Goal: Information Seeking & Learning: Compare options

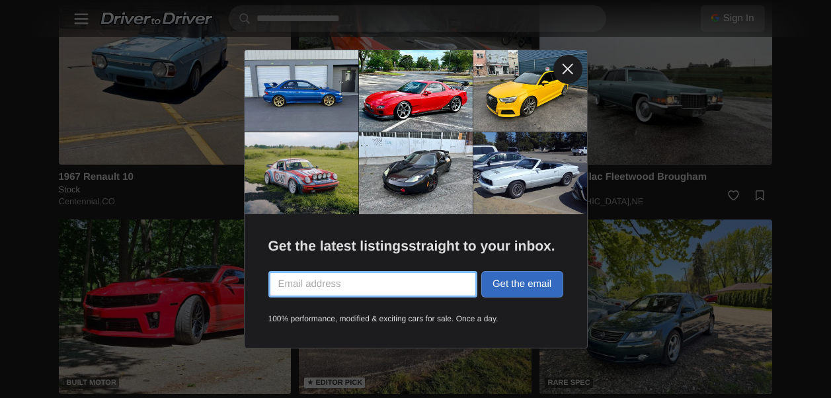
scroll to position [2049, 0]
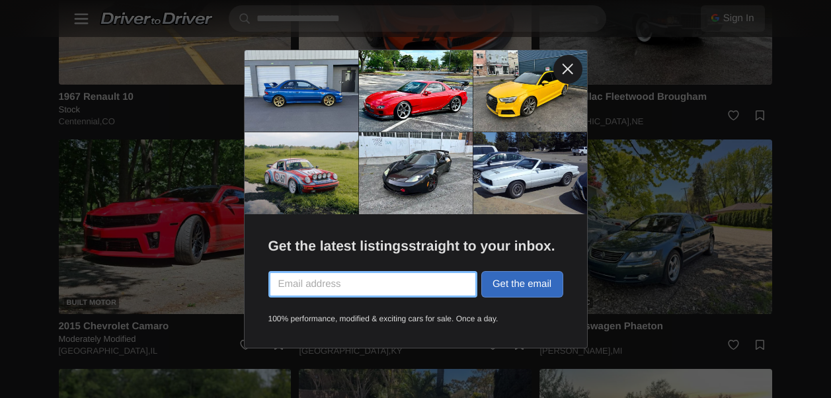
click at [574, 61] on link at bounding box center [567, 69] width 29 height 29
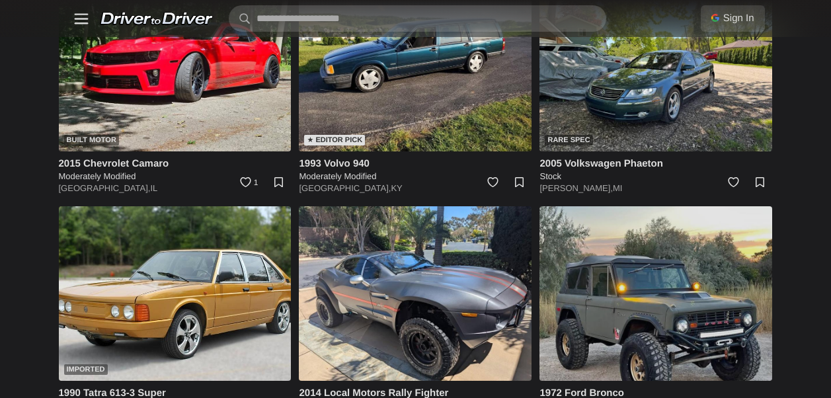
scroll to position [2313, 0]
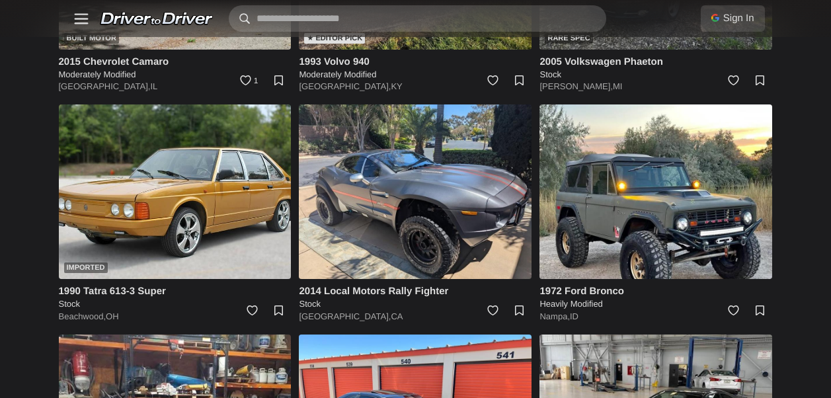
click at [494, 14] on input "text" at bounding box center [417, 18] width 377 height 26
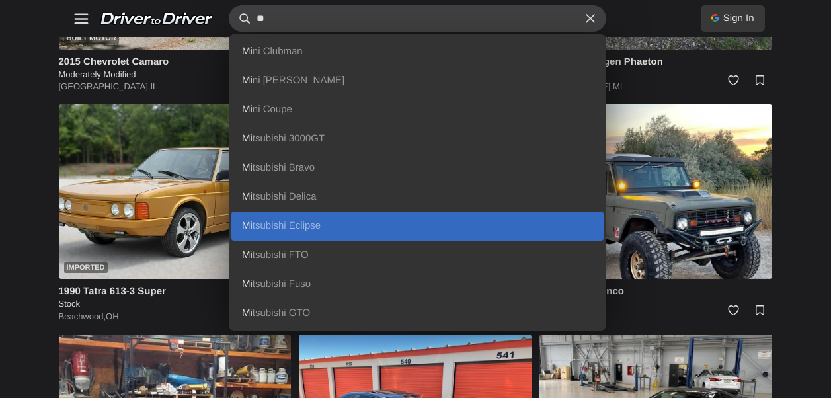
type input "**"
click at [314, 218] on link "Mi tsubishi Eclipse" at bounding box center [417, 225] width 372 height 29
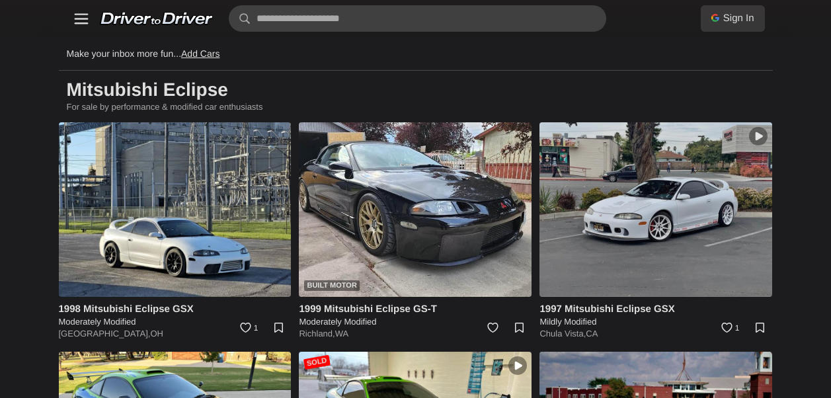
click at [652, 224] on img at bounding box center [655, 209] width 233 height 174
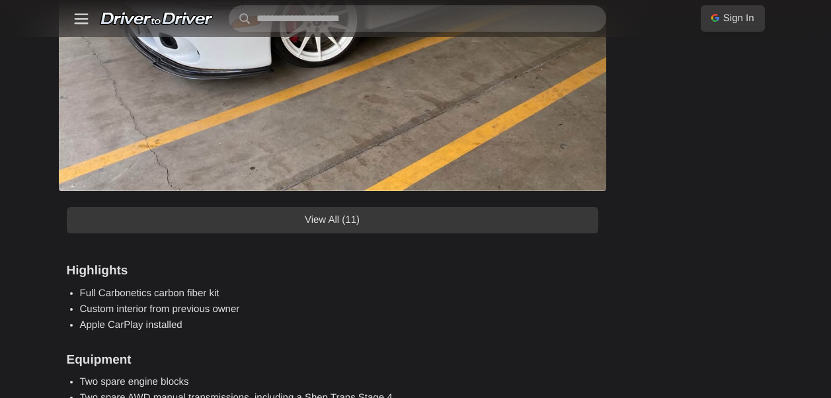
scroll to position [1189, 0]
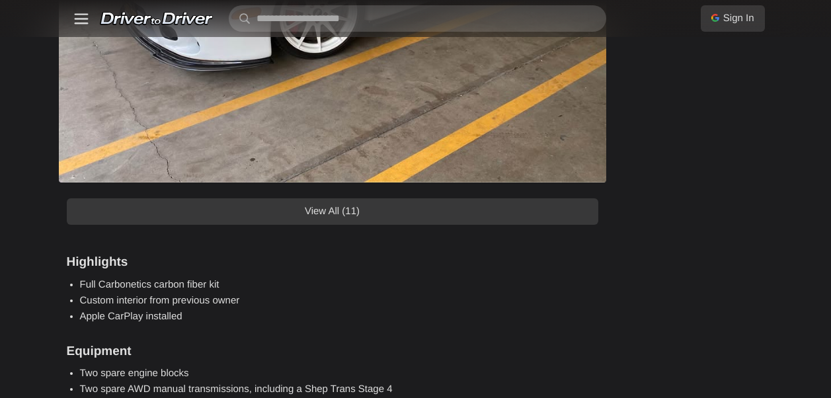
click at [486, 217] on link "View All (11)" at bounding box center [332, 211] width 531 height 26
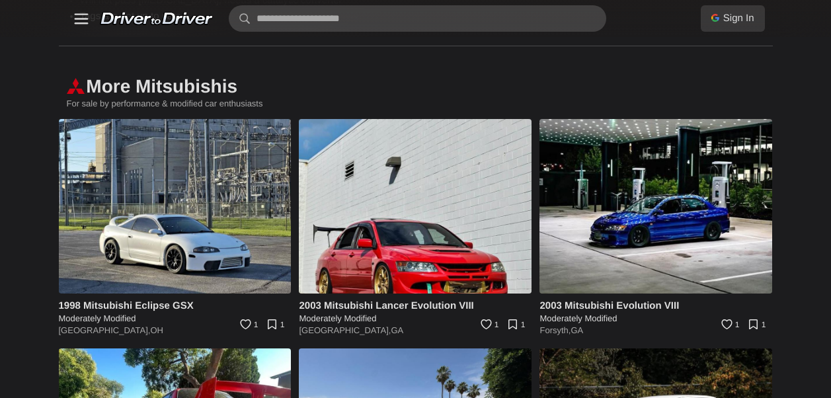
scroll to position [6212, 0]
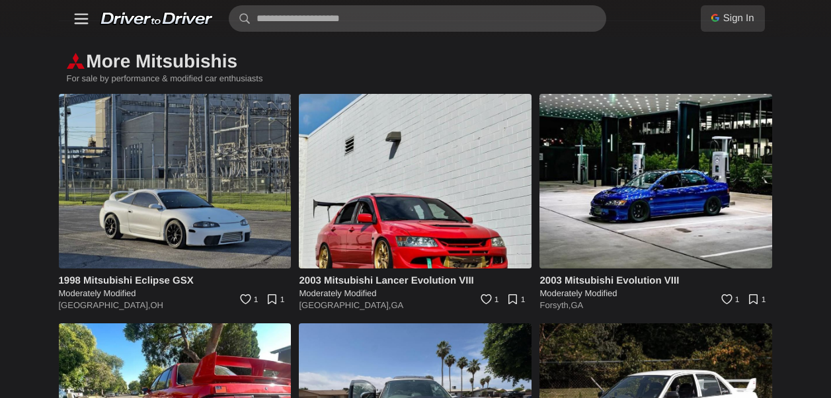
click at [186, 196] on img at bounding box center [175, 181] width 233 height 174
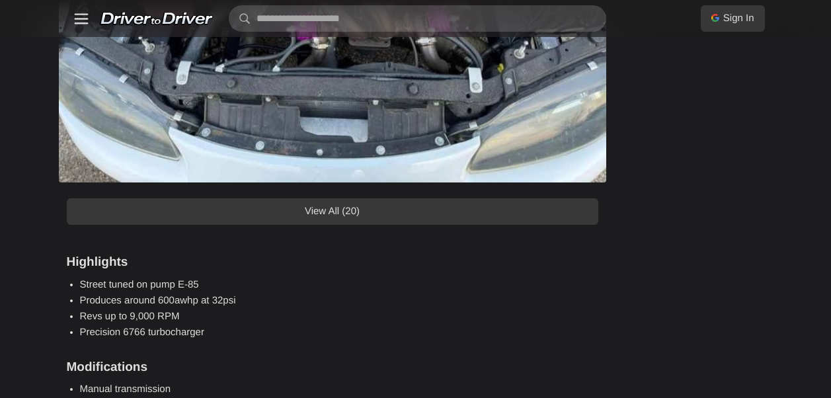
scroll to position [1189, 0]
click at [410, 209] on link "View All (20)" at bounding box center [332, 211] width 531 height 26
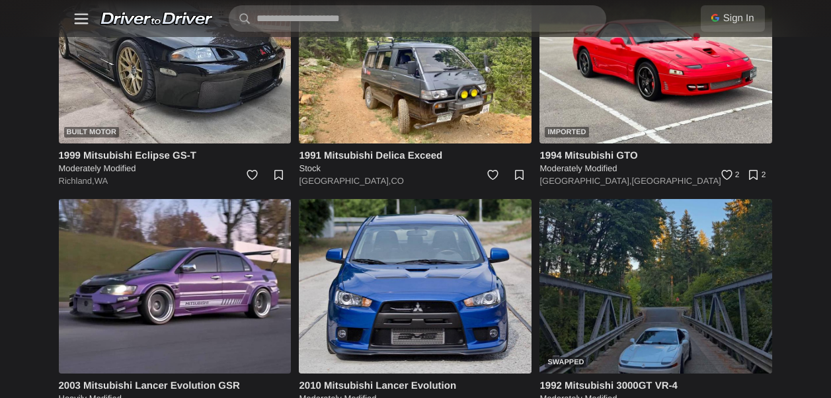
scroll to position [9582, 0]
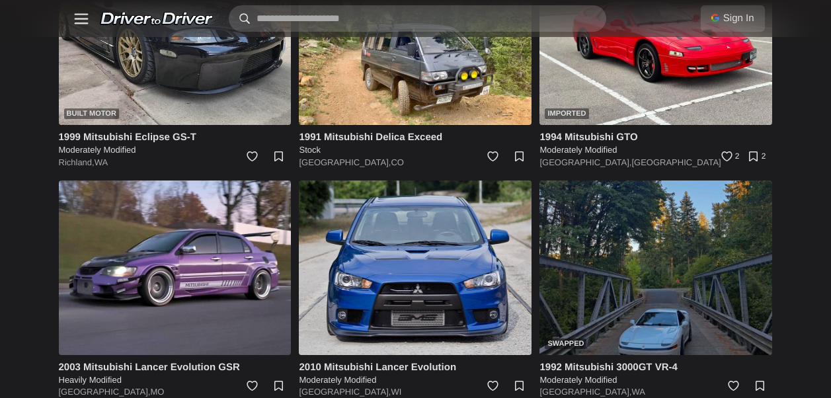
click at [379, 23] on input "text" at bounding box center [417, 18] width 377 height 26
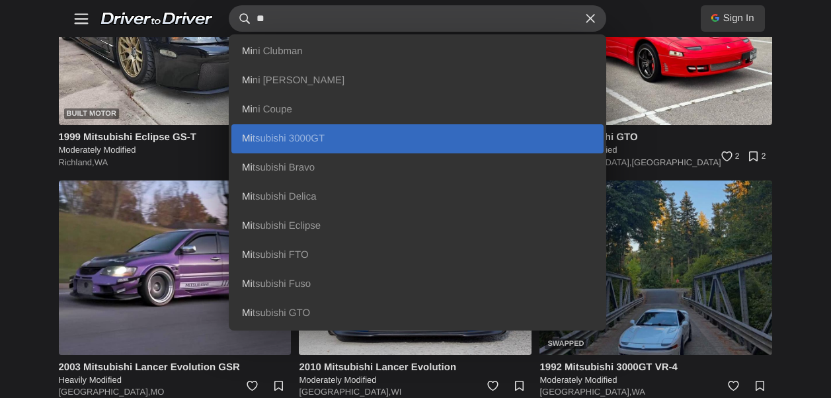
type input "**"
click at [316, 137] on span "3000GT" at bounding box center [307, 138] width 36 height 11
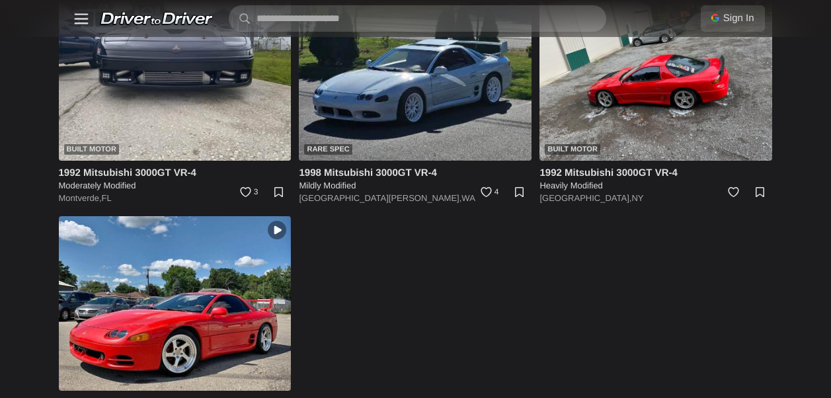
scroll to position [656, 0]
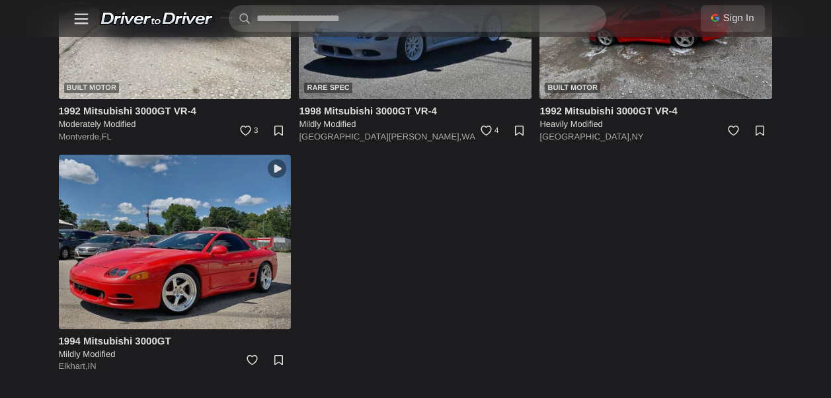
click at [232, 255] on img at bounding box center [175, 242] width 233 height 174
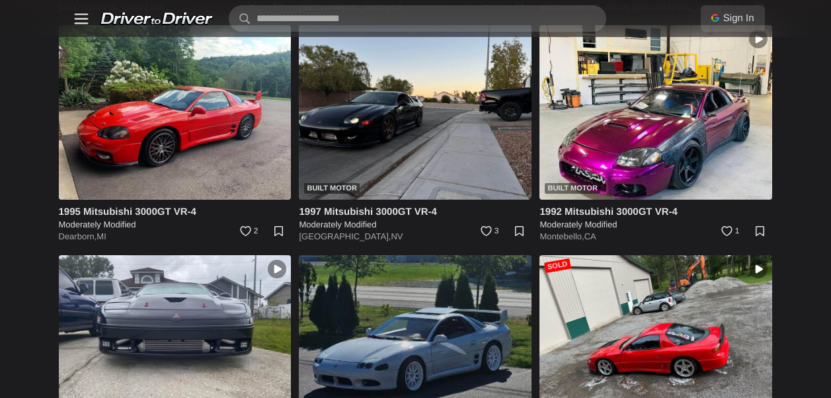
scroll to position [326, 0]
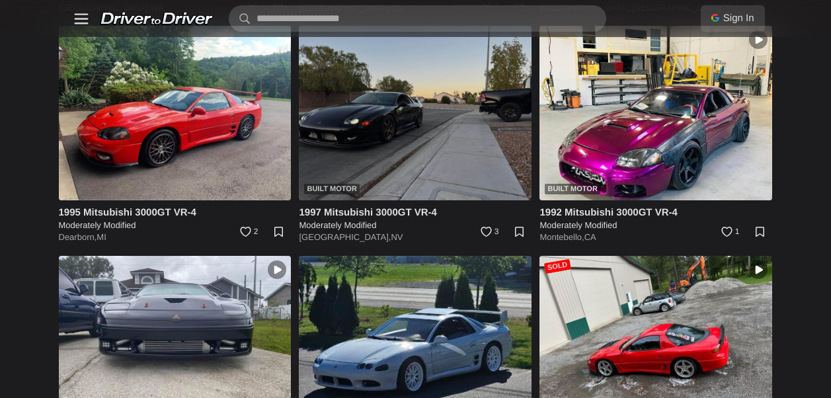
click at [420, 153] on img at bounding box center [415, 113] width 233 height 174
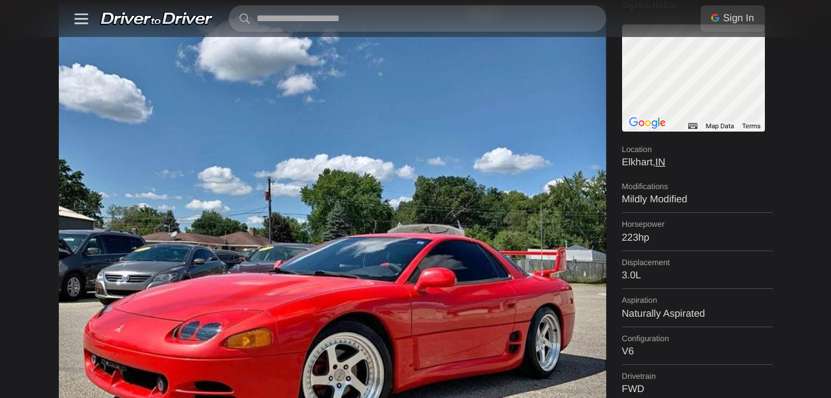
scroll to position [198, 0]
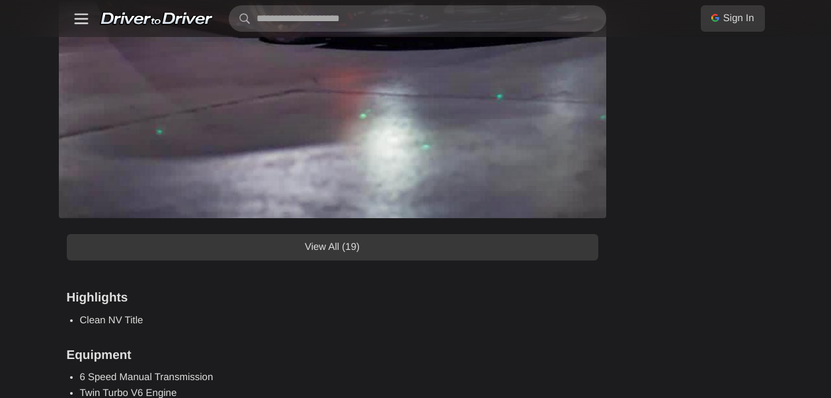
scroll to position [1322, 0]
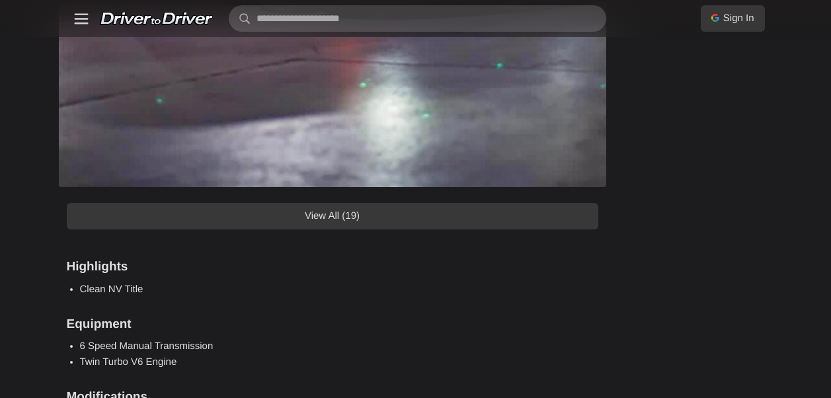
click at [428, 219] on link "View All (19)" at bounding box center [332, 216] width 531 height 26
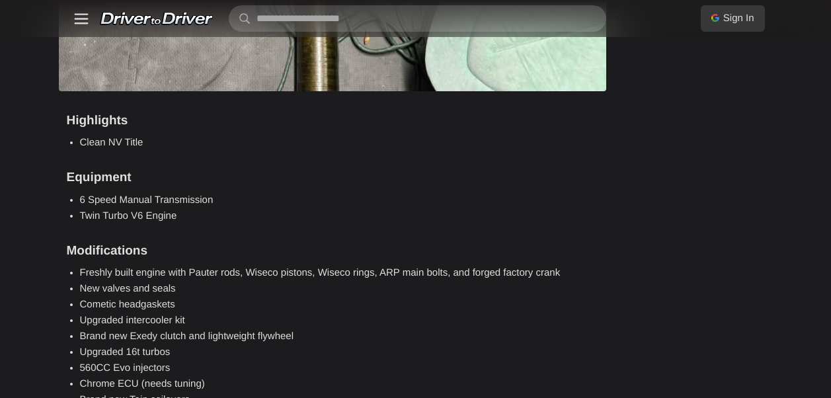
scroll to position [8921, 0]
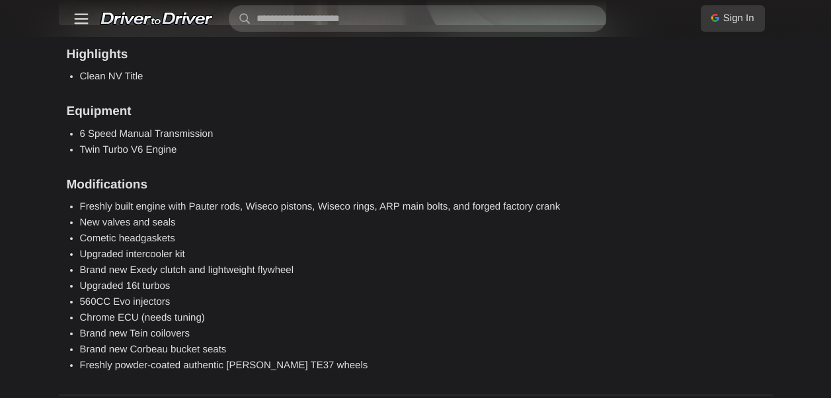
click at [139, 18] on link at bounding box center [157, 18] width 114 height 13
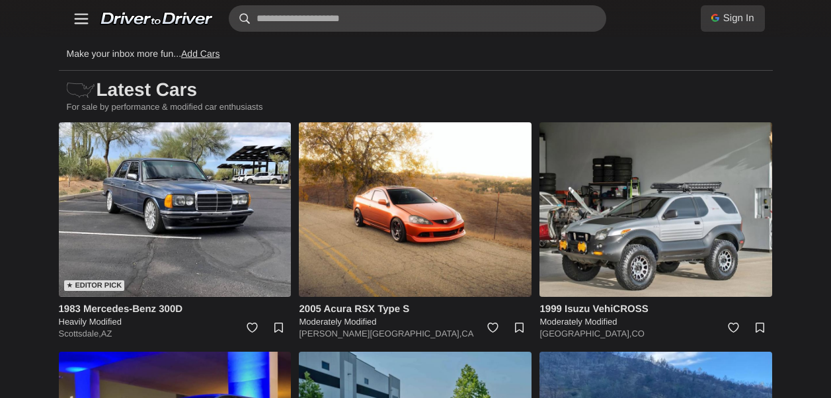
click at [380, 29] on input "text" at bounding box center [417, 18] width 377 height 26
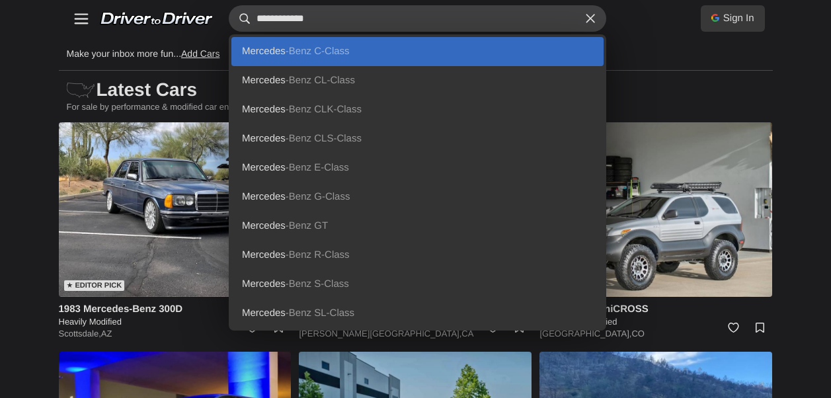
type input "**********"
click at [343, 57] on link "Mercedes -Benz C-Class" at bounding box center [417, 51] width 372 height 29
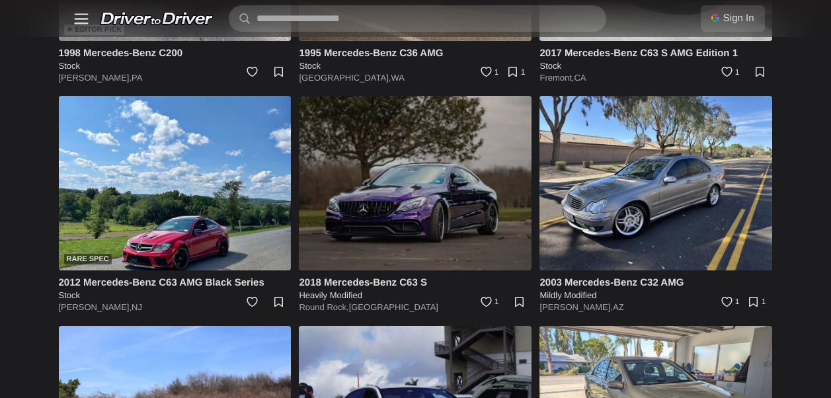
scroll to position [264, 0]
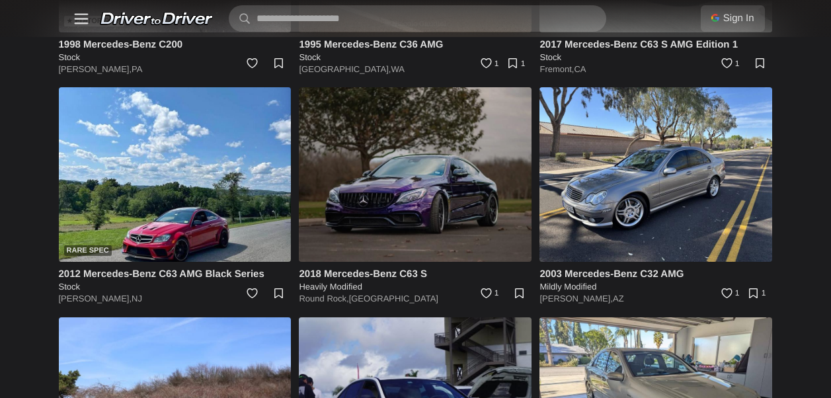
click at [361, 182] on img at bounding box center [415, 174] width 233 height 174
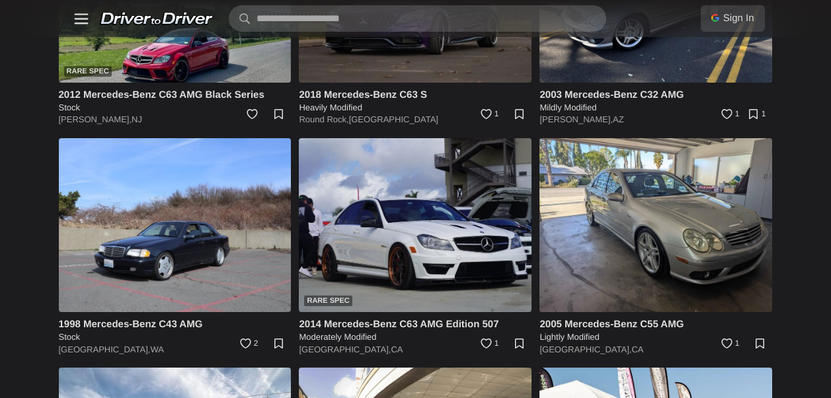
scroll to position [463, 0]
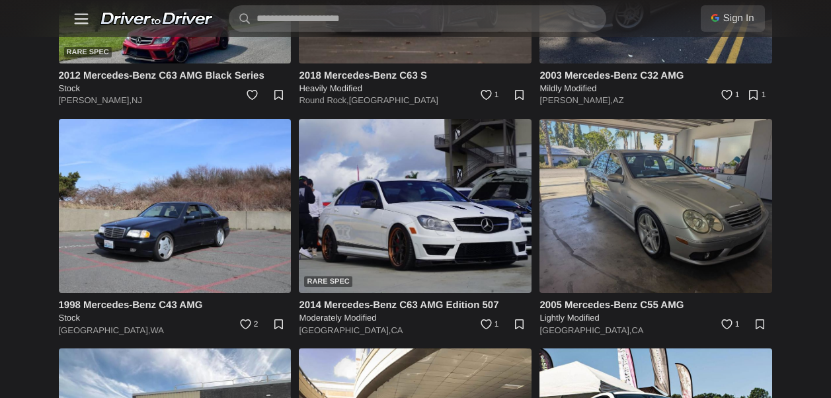
click at [593, 225] on img at bounding box center [655, 206] width 233 height 174
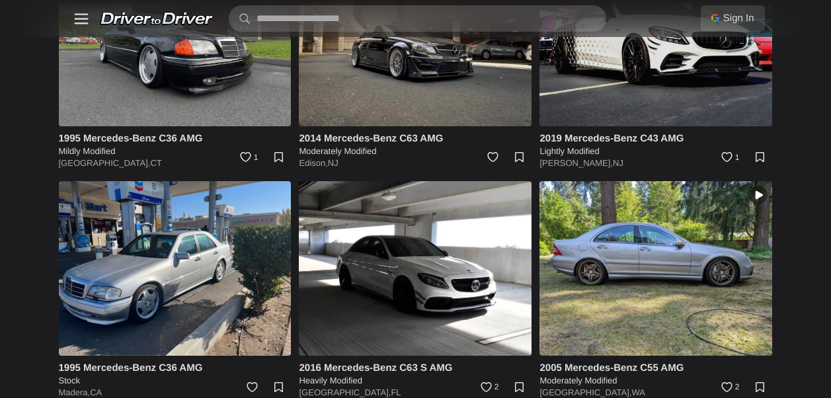
scroll to position [925, 0]
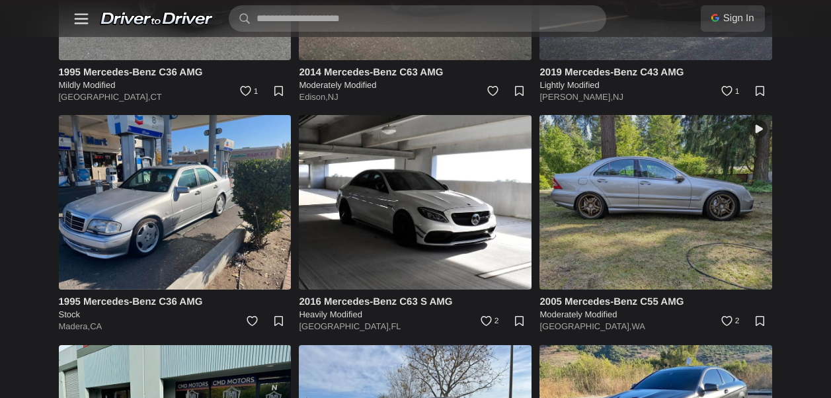
click at [661, 183] on img at bounding box center [655, 202] width 233 height 174
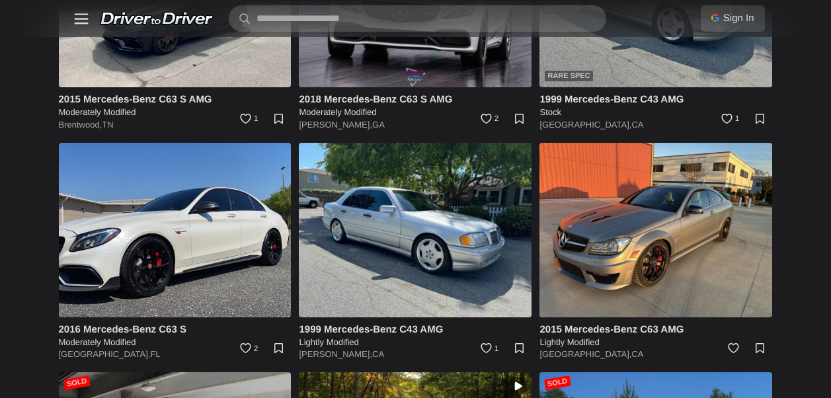
scroll to position [2511, 0]
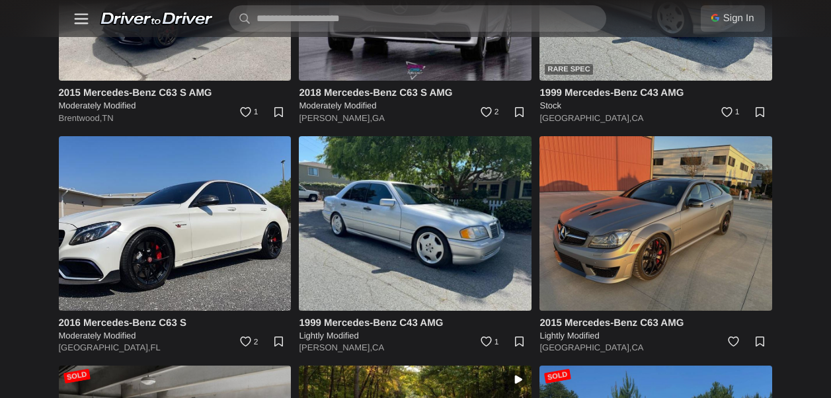
click at [695, 242] on img at bounding box center [655, 223] width 233 height 174
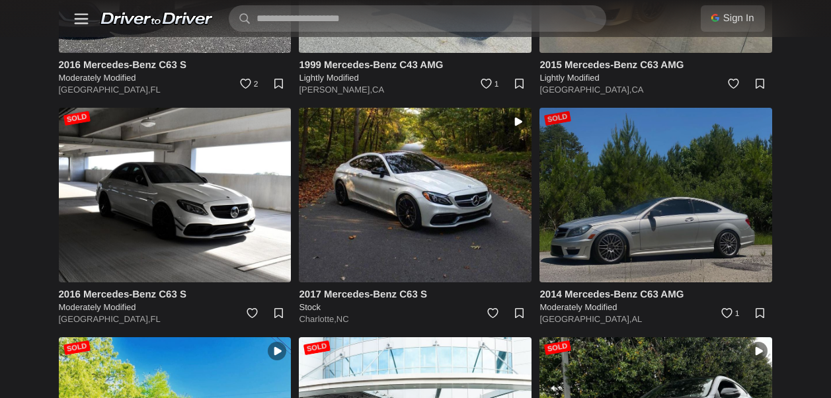
scroll to position [2775, 0]
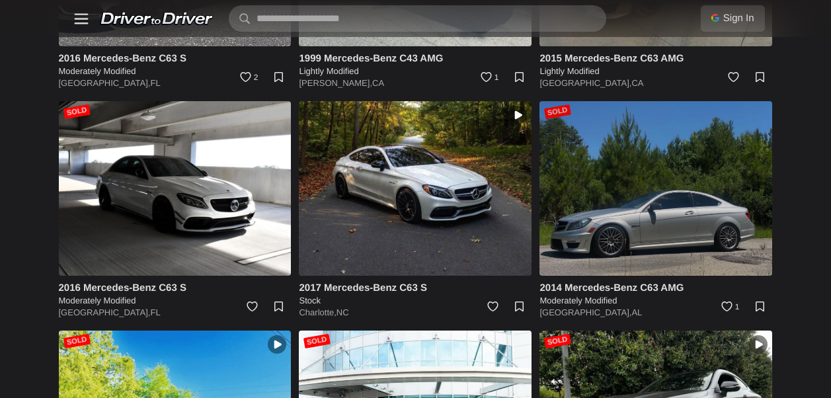
click at [685, 196] on img at bounding box center [655, 188] width 233 height 174
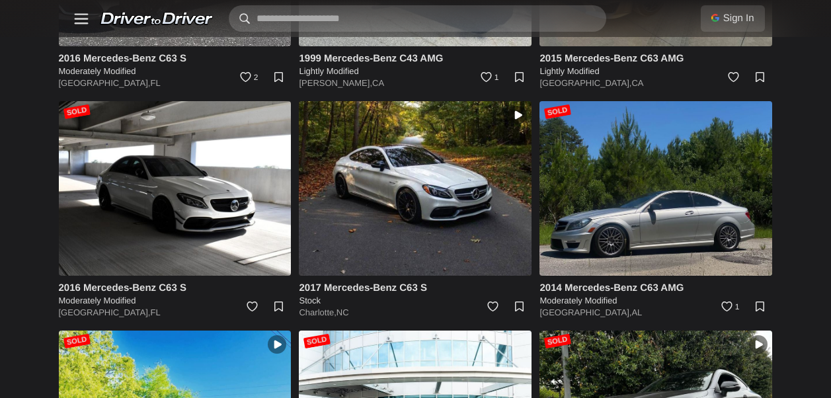
click at [408, 17] on input "text" at bounding box center [417, 18] width 377 height 26
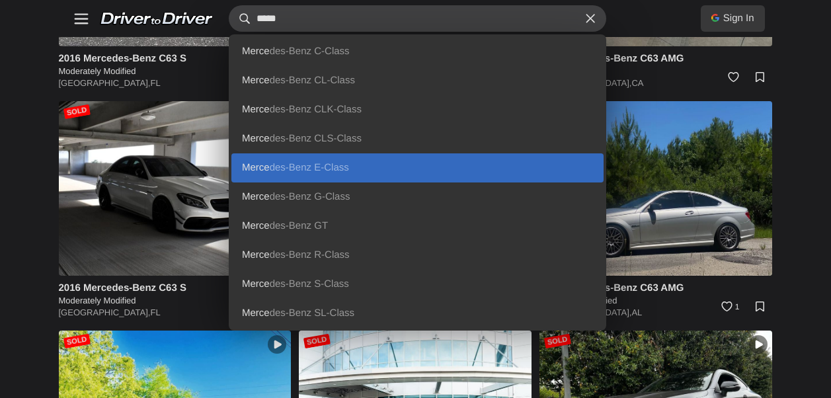
type input "*****"
click at [309, 160] on link "Merce des-Benz E-Class" at bounding box center [417, 167] width 372 height 29
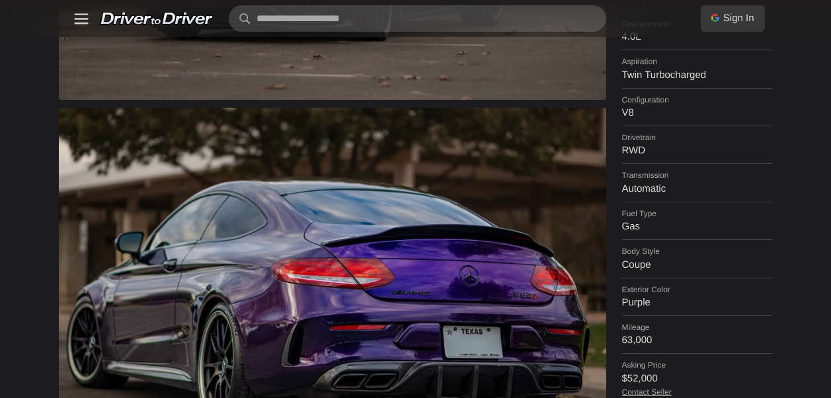
scroll to position [396, 0]
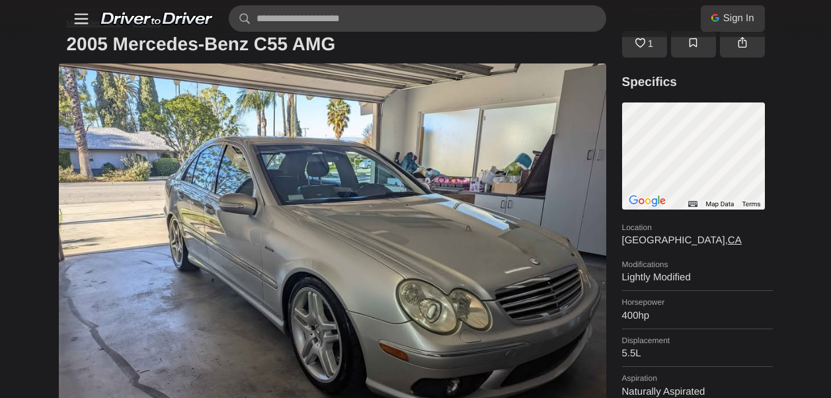
scroll to position [66, 0]
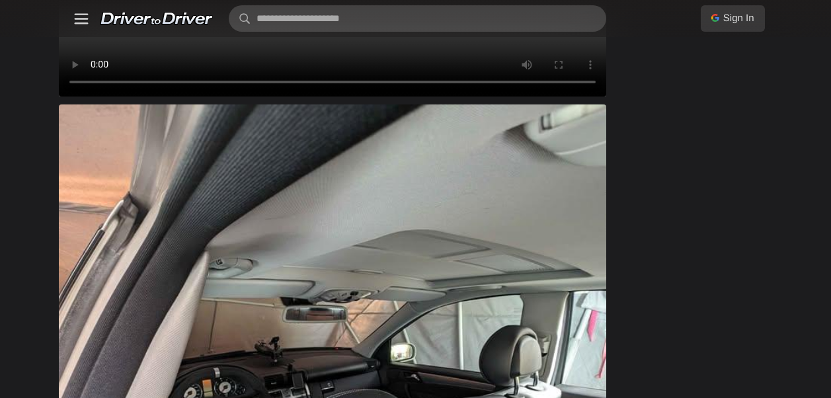
scroll to position [859, 0]
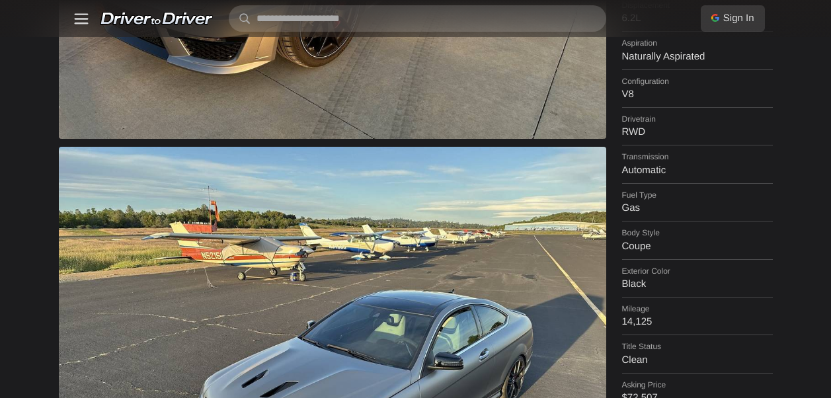
scroll to position [463, 0]
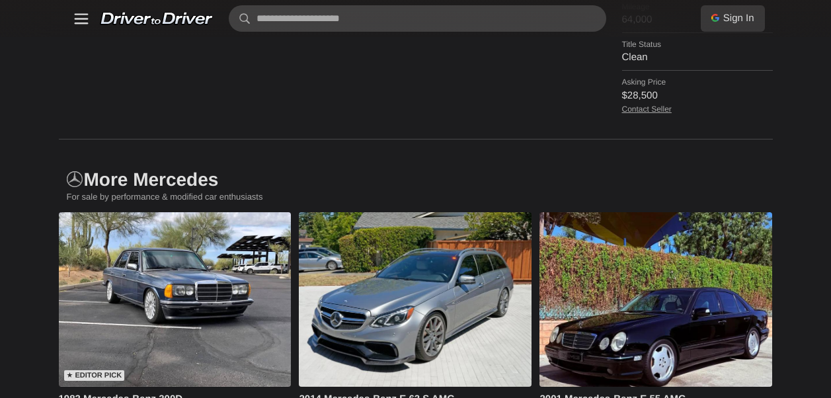
scroll to position [859, 0]
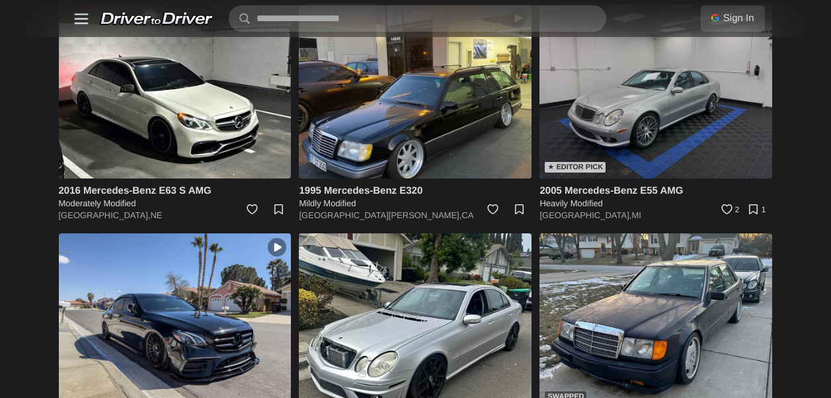
scroll to position [3370, 0]
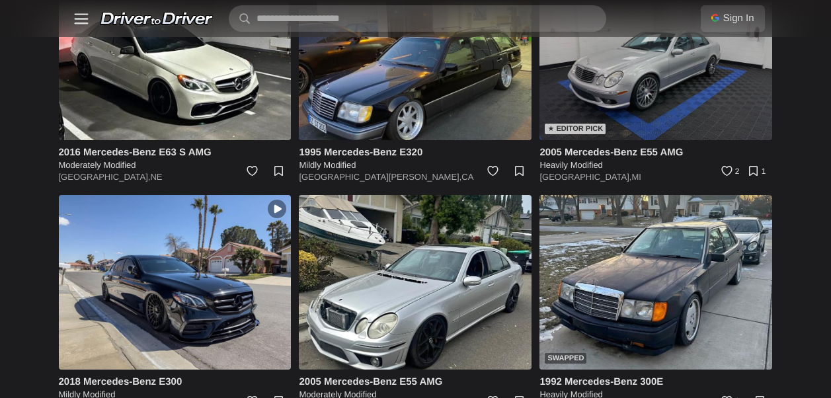
click at [652, 102] on img at bounding box center [655, 53] width 233 height 174
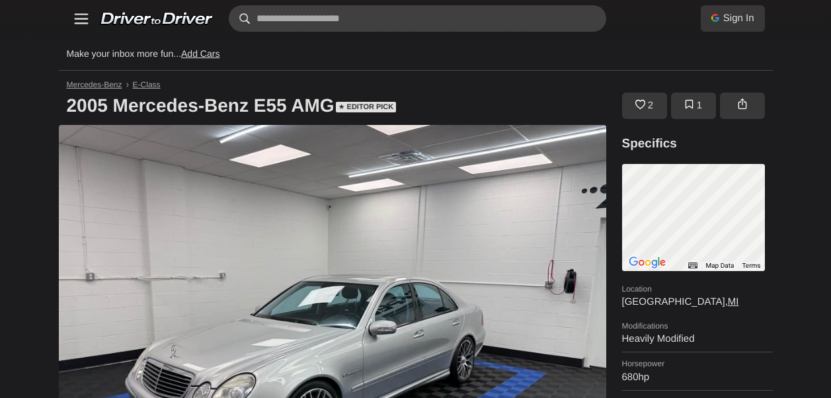
click at [396, 19] on input "text" at bounding box center [417, 18] width 377 height 26
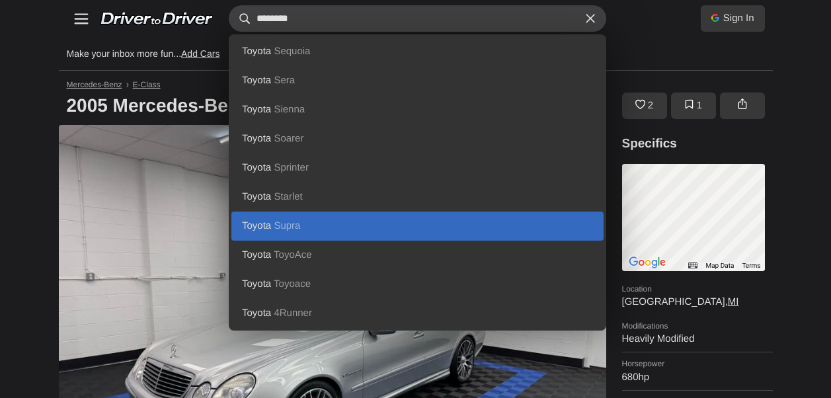
type input "********"
click at [271, 227] on link "Toyota Supra" at bounding box center [417, 225] width 372 height 29
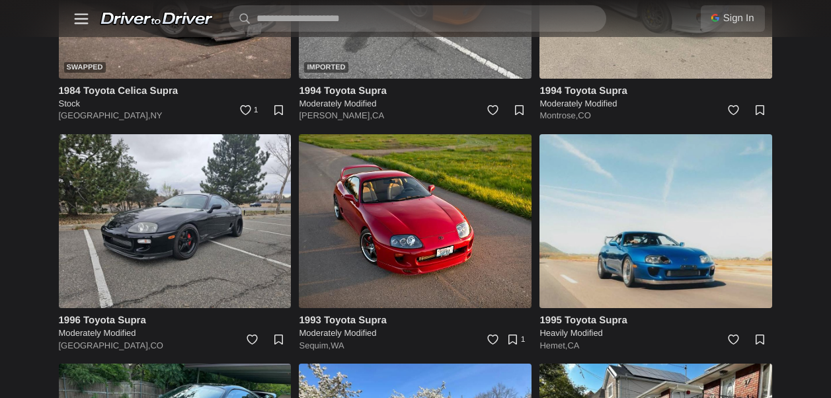
scroll to position [463, 0]
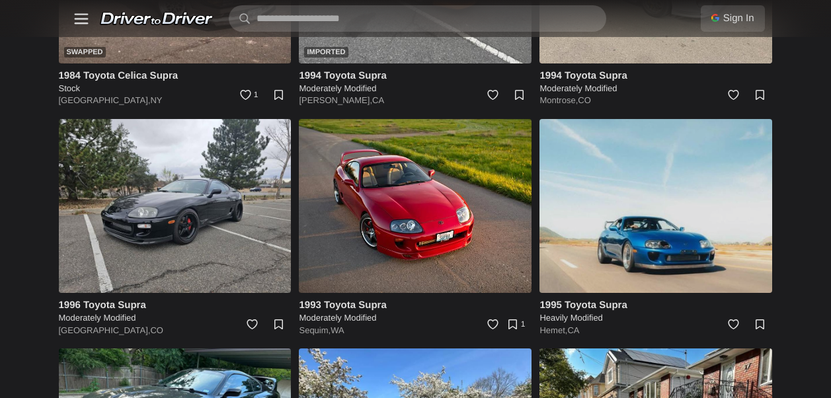
click at [607, 184] on img at bounding box center [655, 206] width 233 height 174
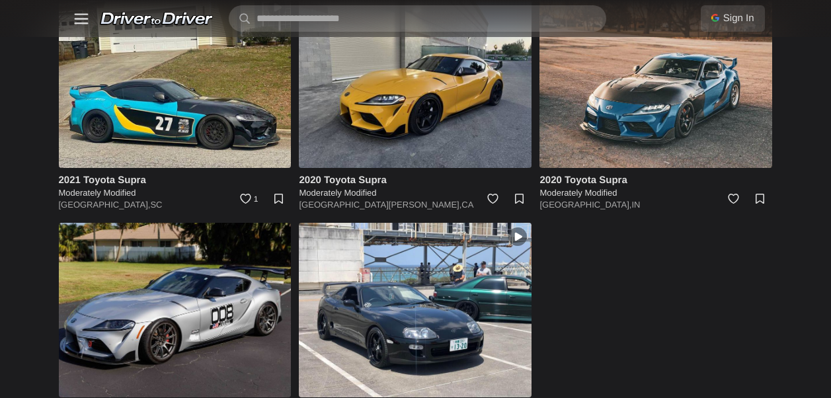
scroll to position [4100, 0]
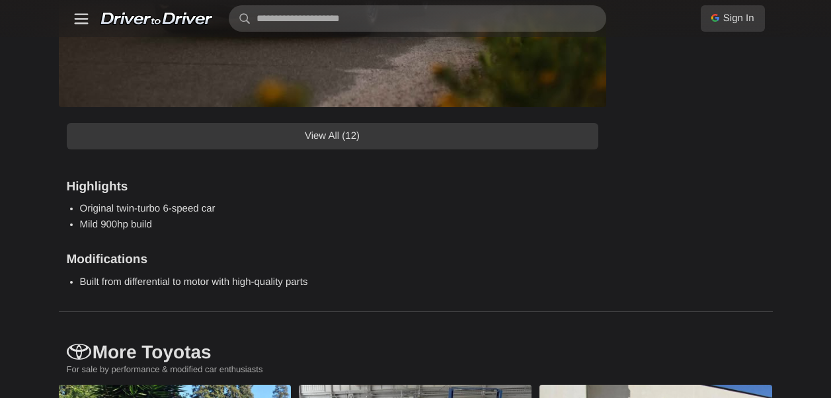
scroll to position [1520, 0]
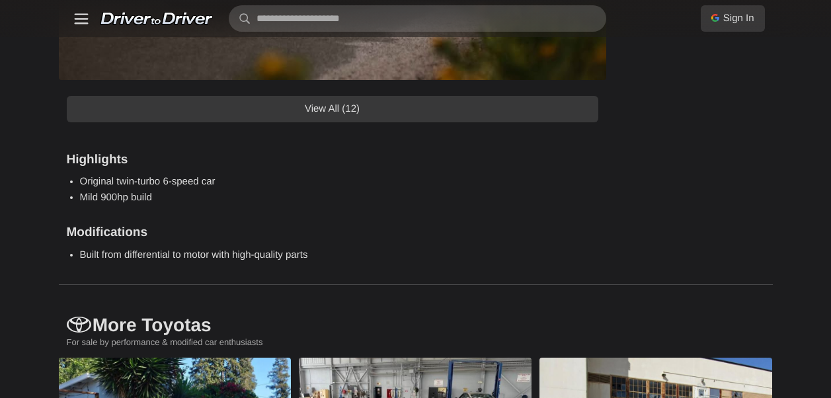
click at [398, 110] on link "View All (12)" at bounding box center [332, 109] width 531 height 26
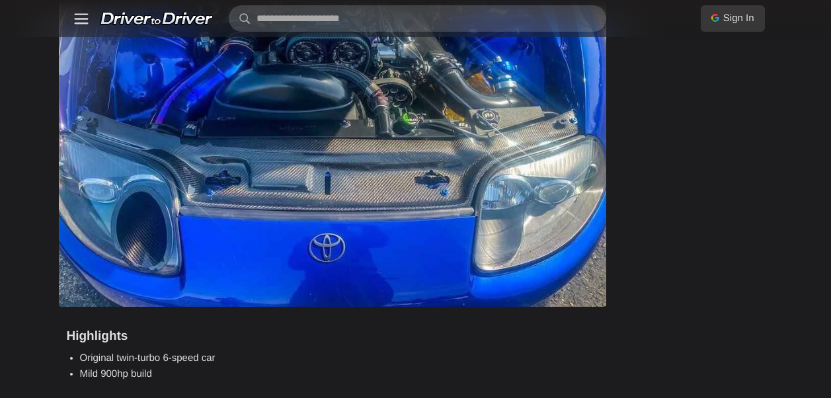
scroll to position [5683, 0]
